Goal: Navigation & Orientation: Find specific page/section

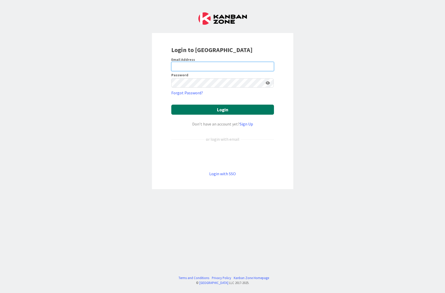
type input "[EMAIL_ADDRESS][DOMAIN_NAME]"
click at [223, 105] on button "Login" at bounding box center [222, 110] width 103 height 10
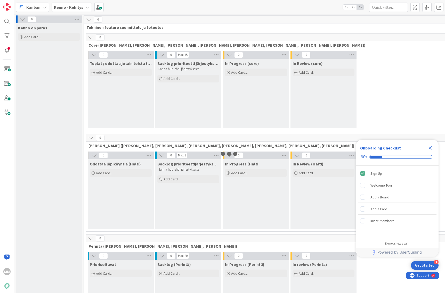
click at [431, 146] on icon "Close Checklist" at bounding box center [430, 148] width 6 height 6
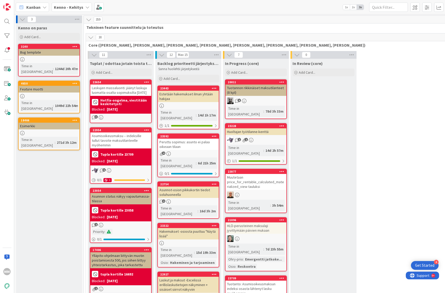
click at [79, 3] on div "Kenno - Kehitys" at bounding box center [72, 7] width 40 height 9
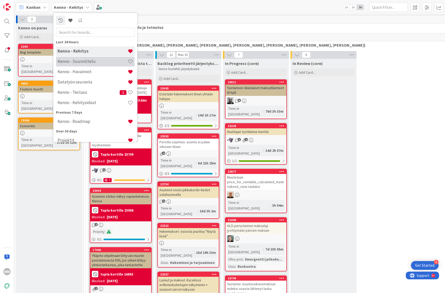
click at [91, 63] on h4 "Kenno - Suunnittelu" at bounding box center [92, 61] width 70 height 5
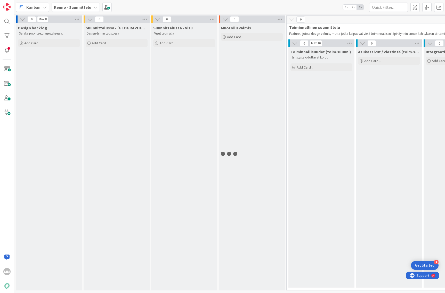
click at [86, 8] on b "Kenno - Suunnittelu" at bounding box center [72, 7] width 37 height 5
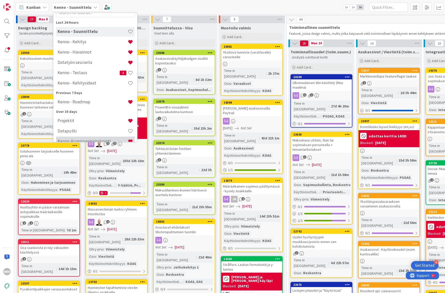
scroll to position [37, 0]
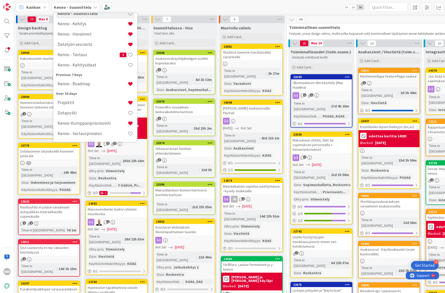
click at [78, 7] on b "Kenno - Suunnittelu" at bounding box center [72, 7] width 37 height 5
